Goal: Navigation & Orientation: Find specific page/section

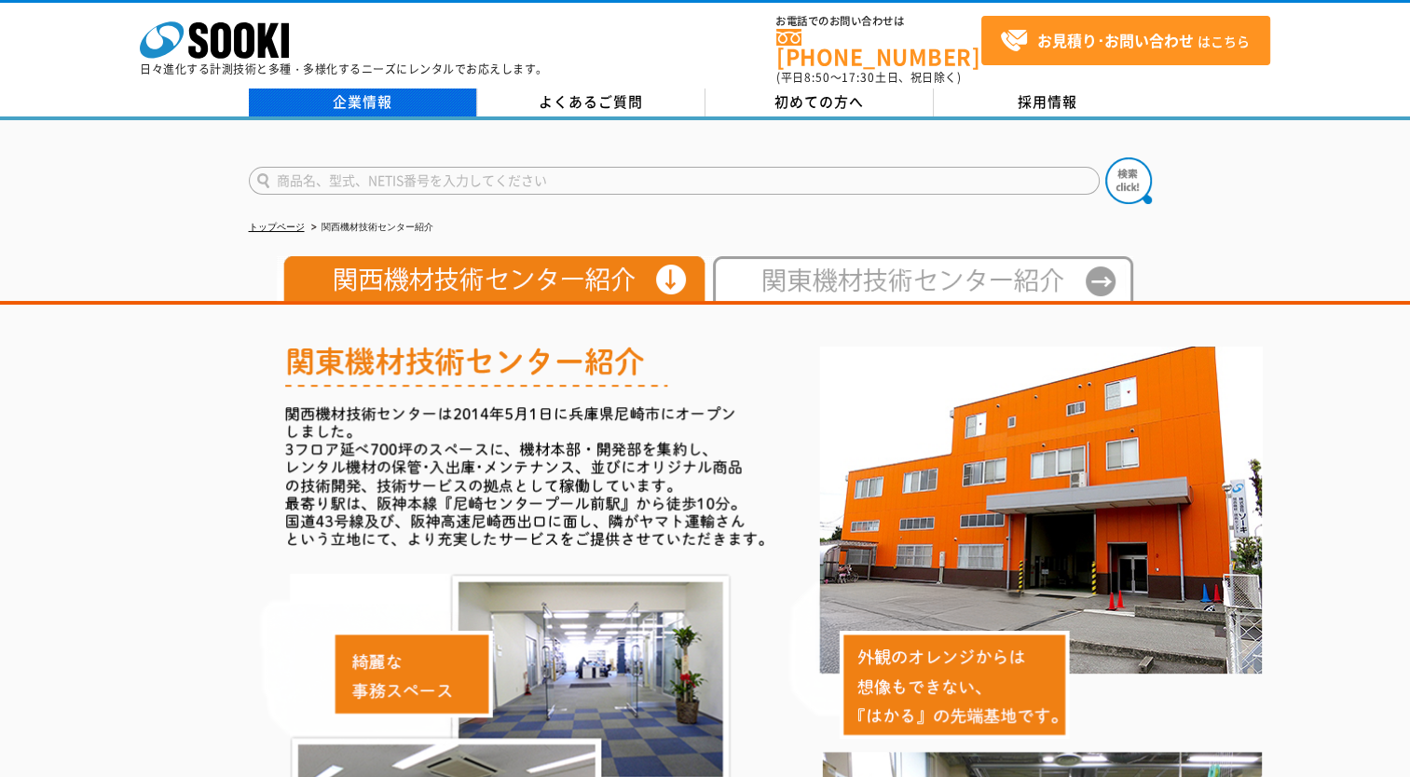
click at [399, 99] on link "企業情報" at bounding box center [363, 103] width 228 height 28
click at [816, 271] on img at bounding box center [919, 278] width 428 height 45
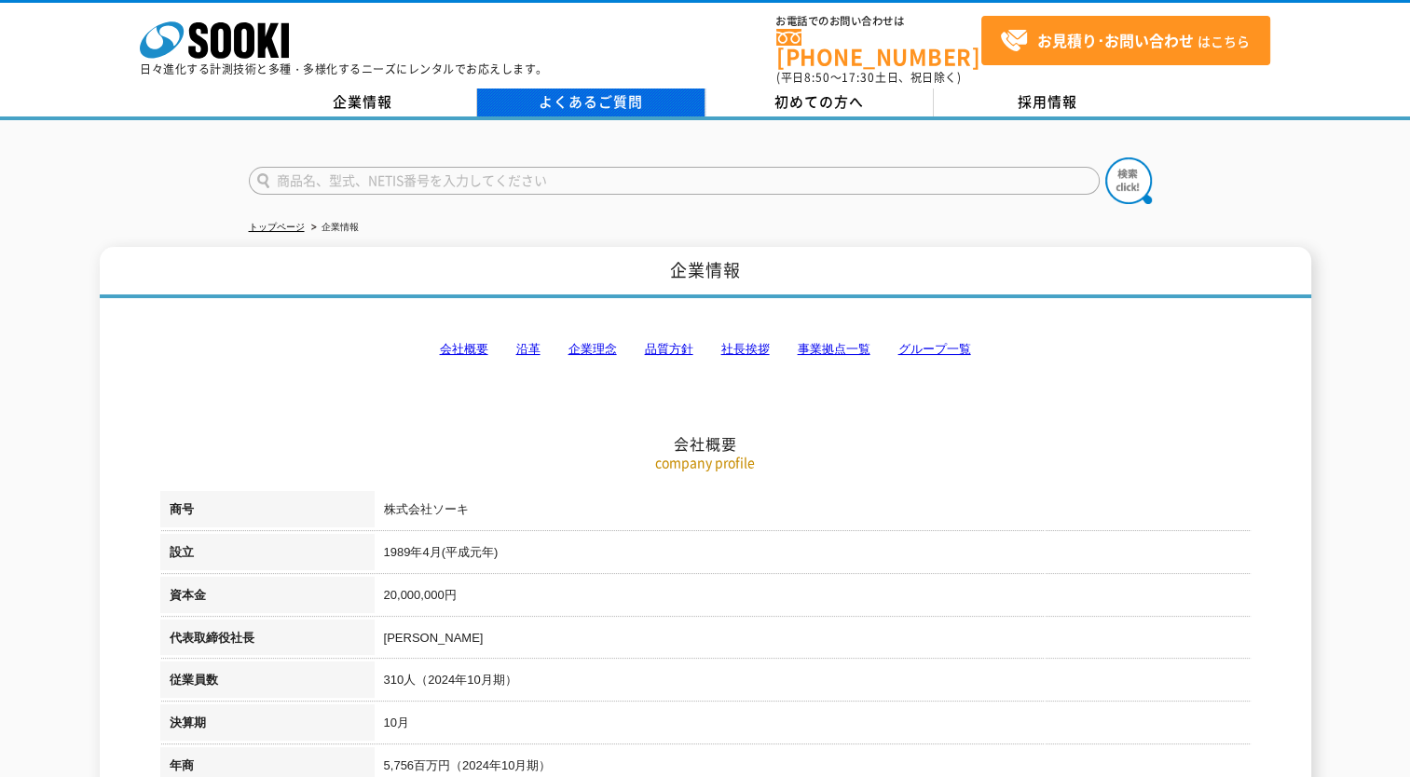
click at [583, 102] on link "よくあるご質問" at bounding box center [591, 103] width 228 height 28
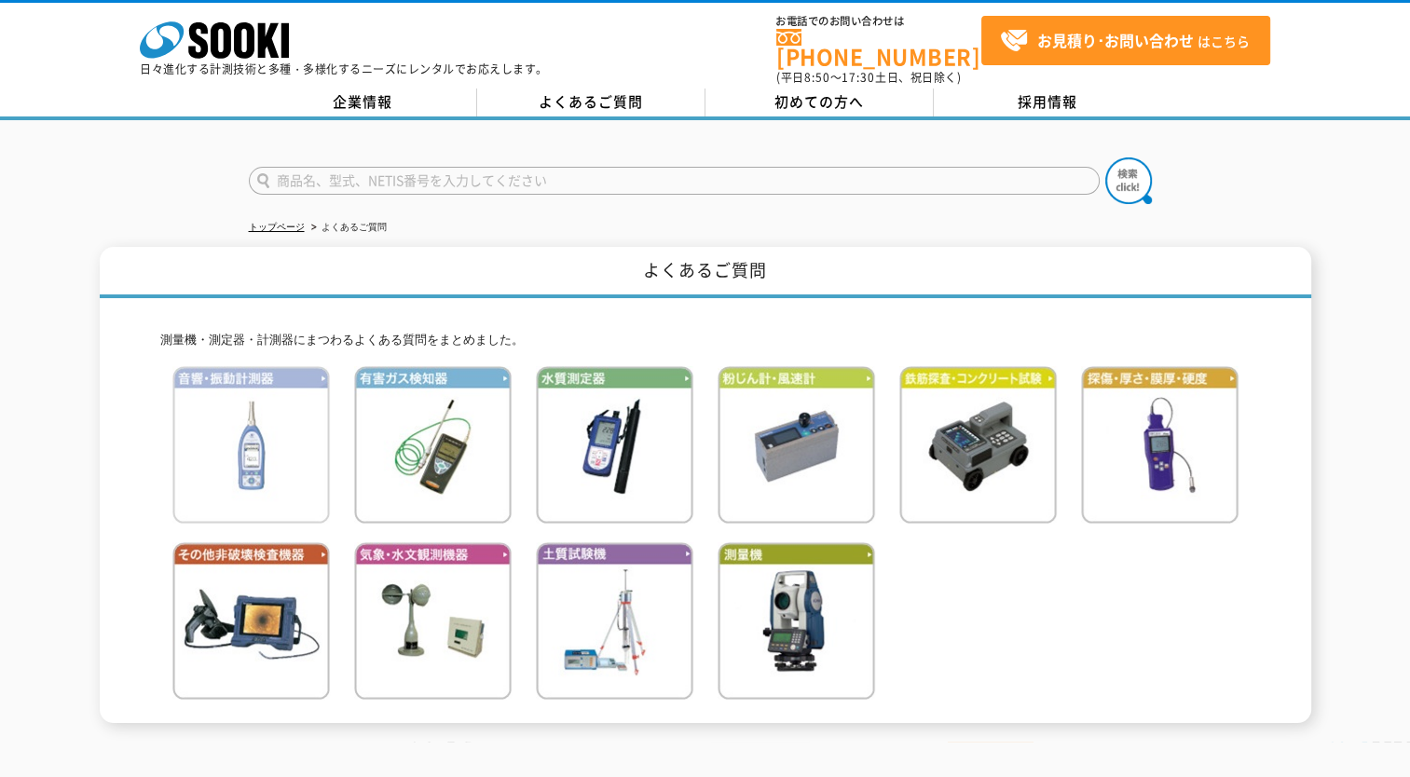
click at [264, 482] on img at bounding box center [250, 444] width 157 height 157
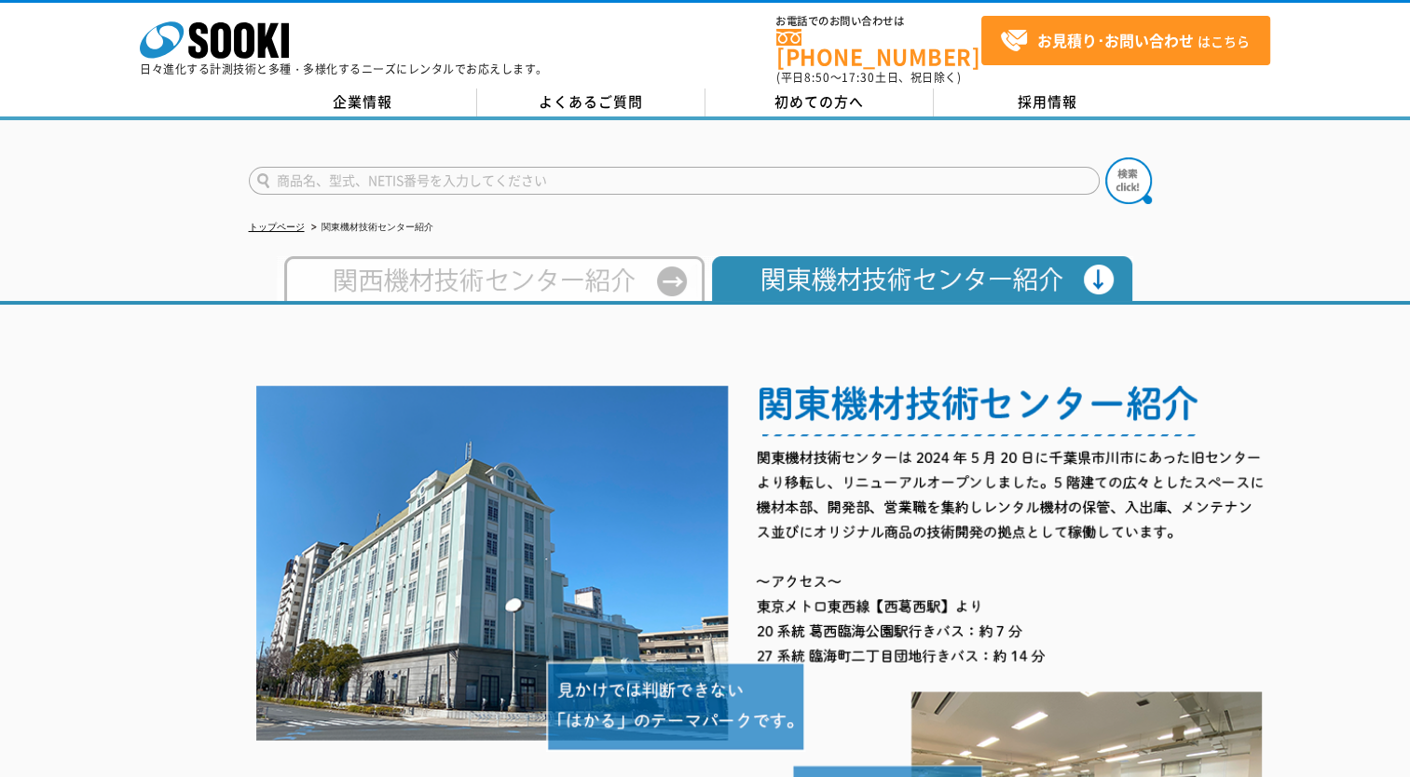
click at [585, 261] on img at bounding box center [491, 278] width 428 height 45
